Goal: Book appointment/travel/reservation

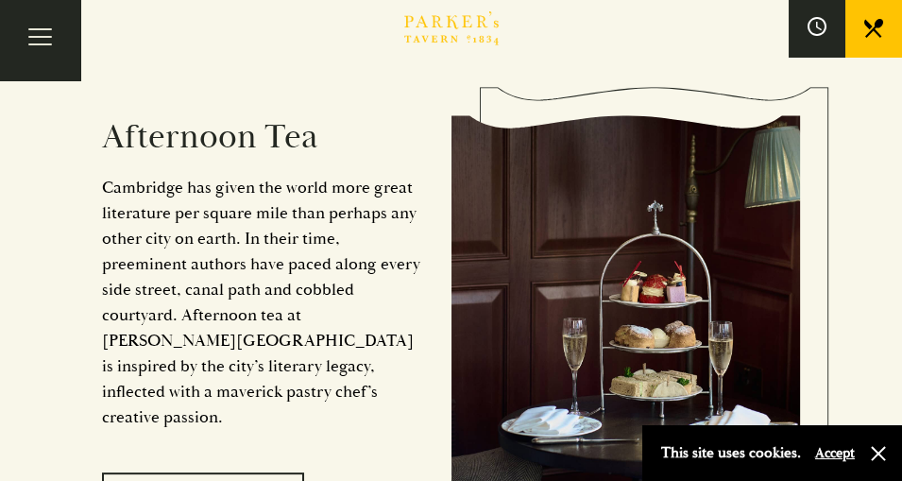
scroll to position [2834, 0]
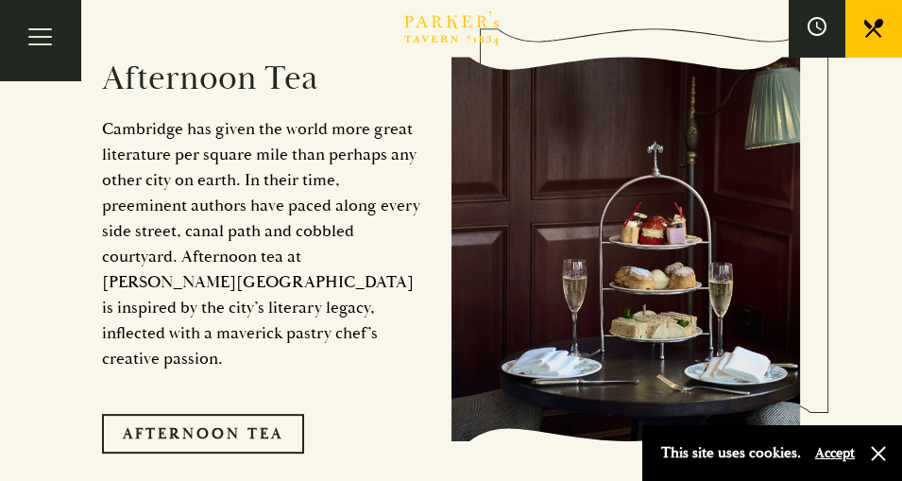
click at [238, 414] on link "Afternoon Tea" at bounding box center [203, 434] width 202 height 40
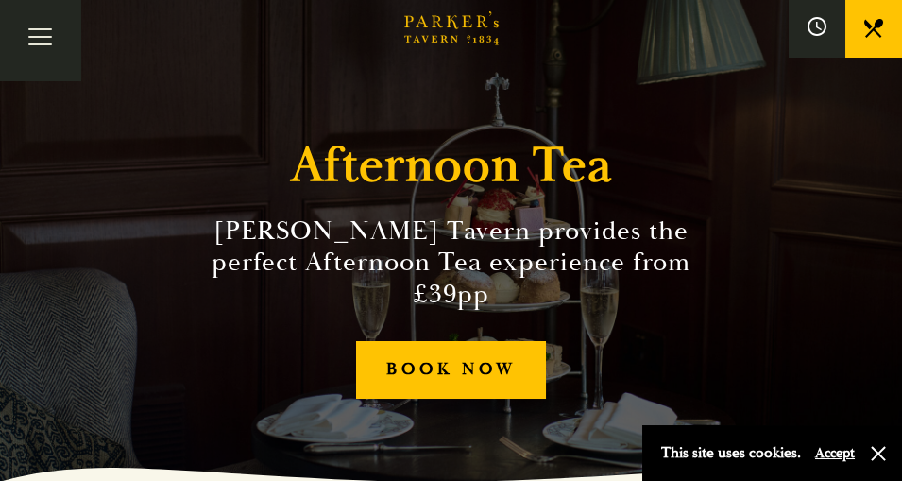
click at [431, 369] on link "BOOK NOW" at bounding box center [451, 370] width 191 height 58
